Goal: Register for event/course

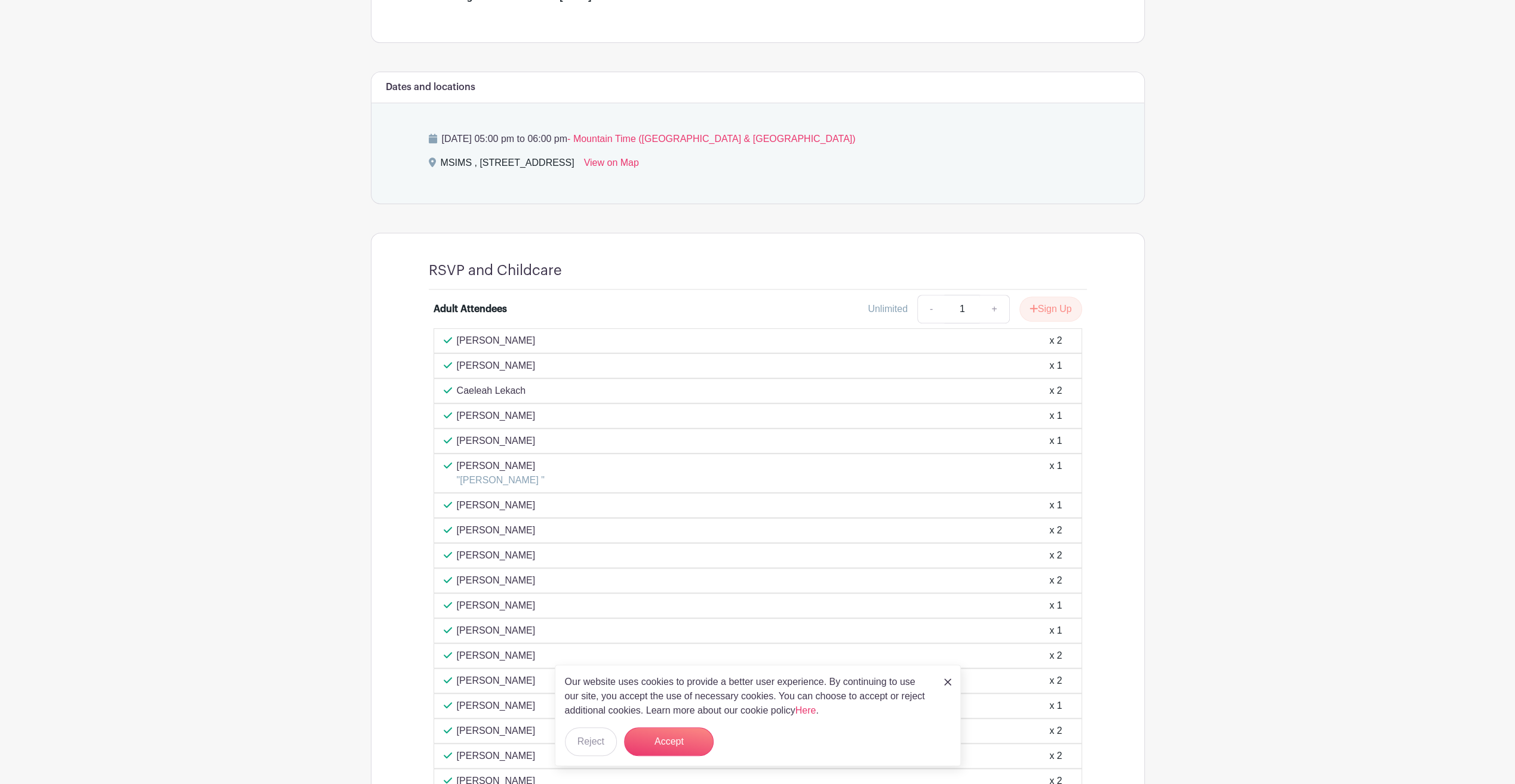
scroll to position [537, 0]
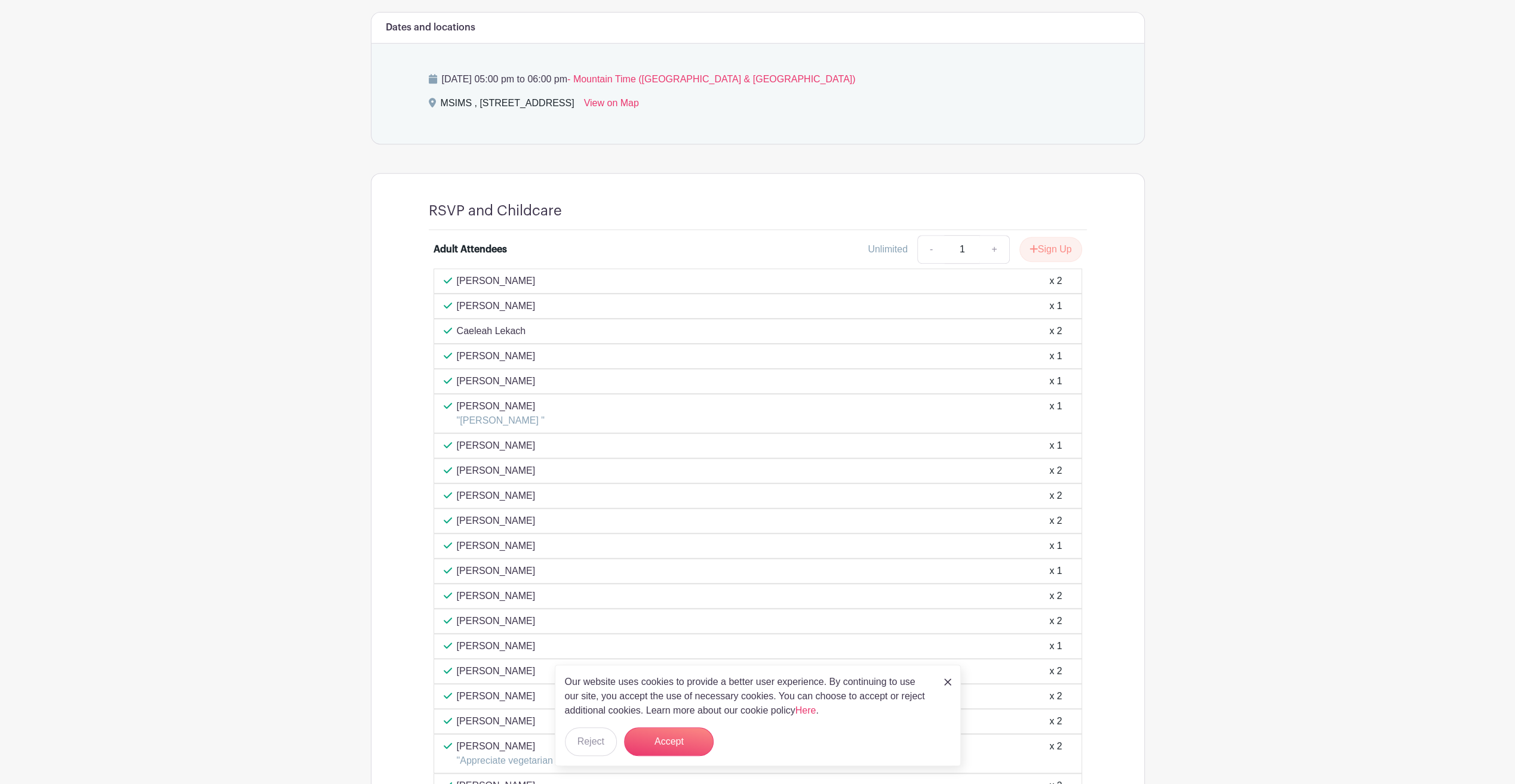
drag, startPoint x: 1048, startPoint y: 463, endPoint x: 1073, endPoint y: 466, distance: 25.2
click at [1073, 466] on div "[PERSON_NAME] x 2" at bounding box center [758, 471] width 649 height 25
drag, startPoint x: 1073, startPoint y: 466, endPoint x: 989, endPoint y: 467, distance: 84.0
click at [989, 467] on div "[PERSON_NAME] x 2" at bounding box center [757, 471] width 628 height 15
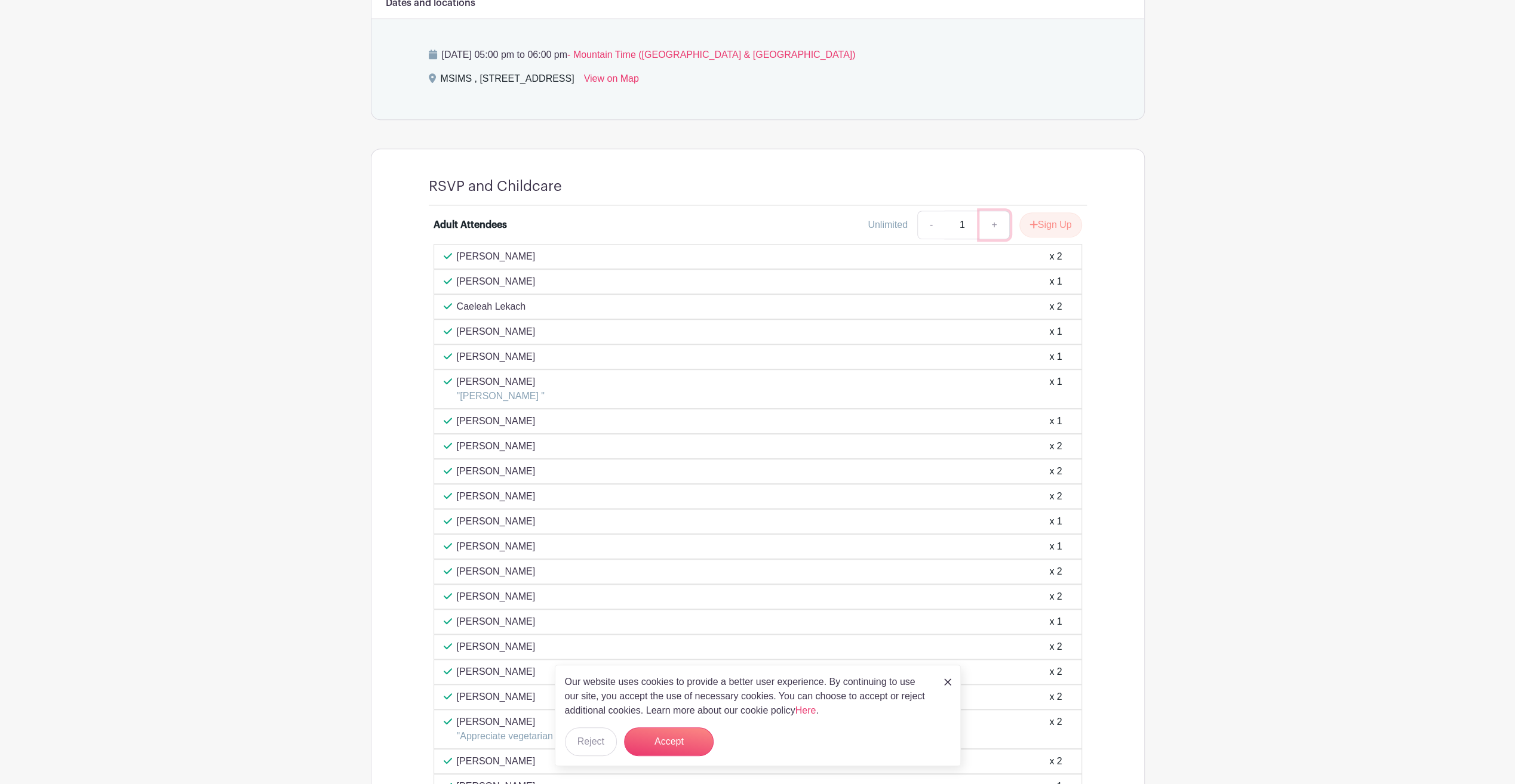
click at [994, 226] on link "+" at bounding box center [994, 224] width 30 height 28
click at [937, 223] on link "-" at bounding box center [931, 224] width 28 height 28
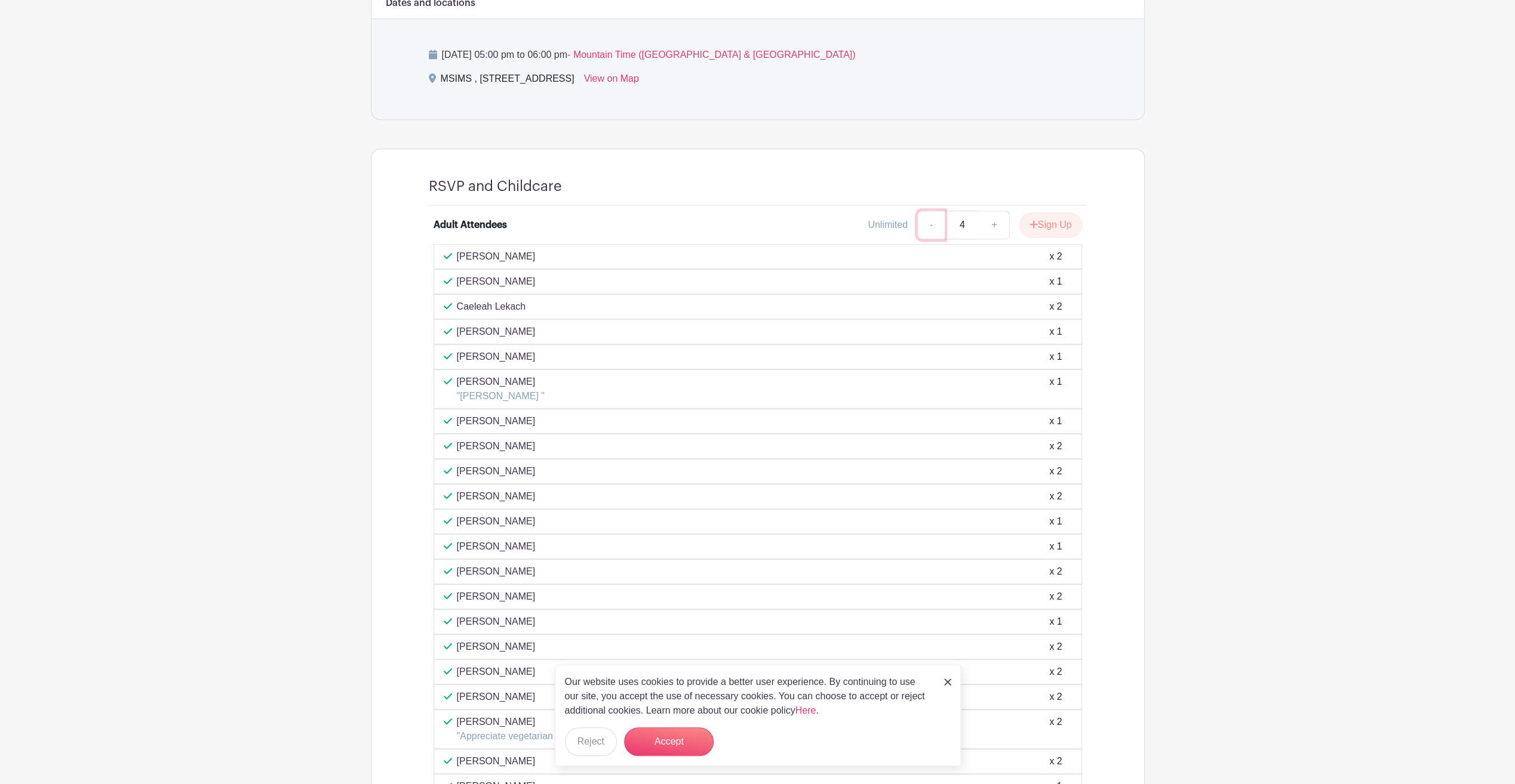
click at [937, 223] on link "-" at bounding box center [931, 224] width 28 height 28
type input "1"
click at [937, 223] on link "-" at bounding box center [931, 224] width 28 height 28
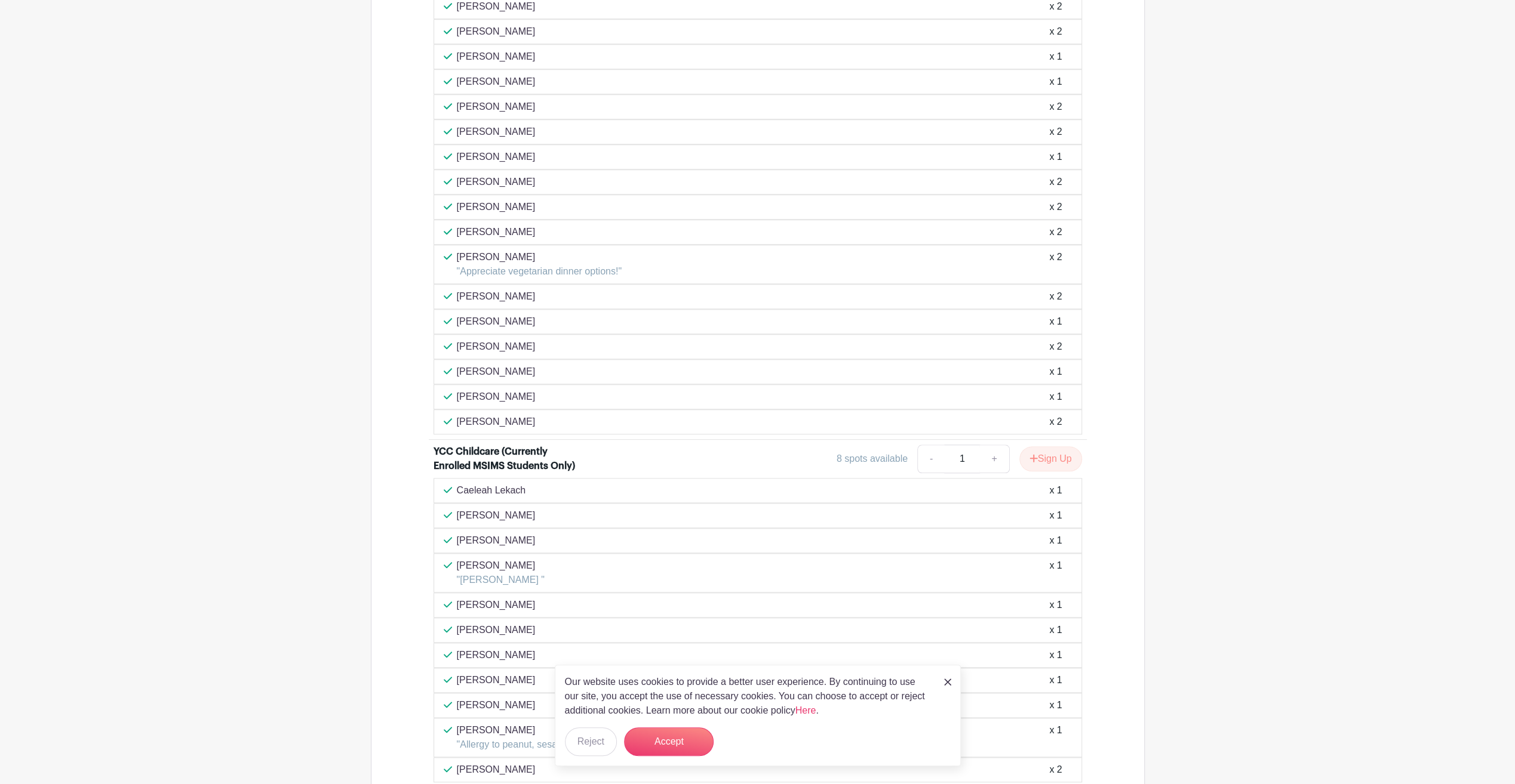
scroll to position [979, 0]
